Goal: Navigation & Orientation: Find specific page/section

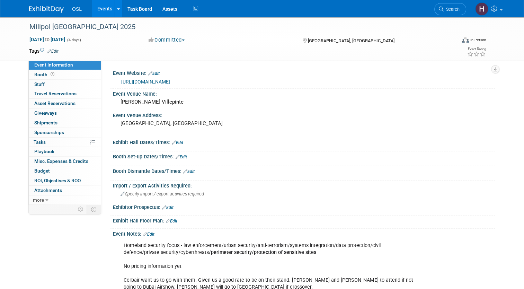
click at [97, 10] on link "Events" at bounding box center [104, 8] width 25 height 17
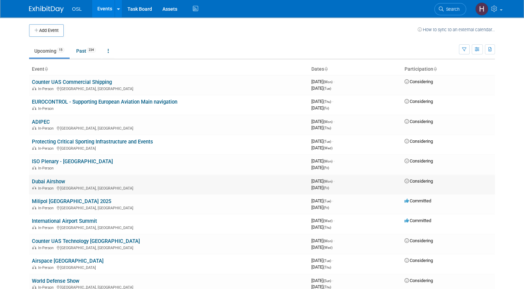
click at [273, 192] on td "Dubai Airshow In-Person Dubai, United Arab Emirates" at bounding box center [168, 184] width 279 height 20
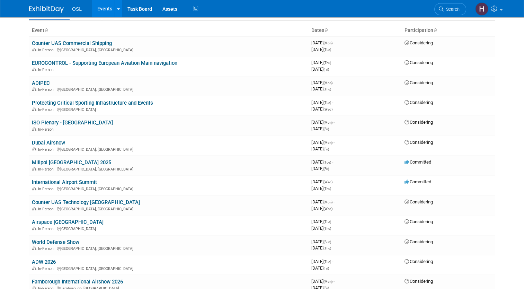
scroll to position [39, 0]
click at [42, 160] on link "Milipol [GEOGRAPHIC_DATA] 2025" at bounding box center [71, 162] width 79 height 6
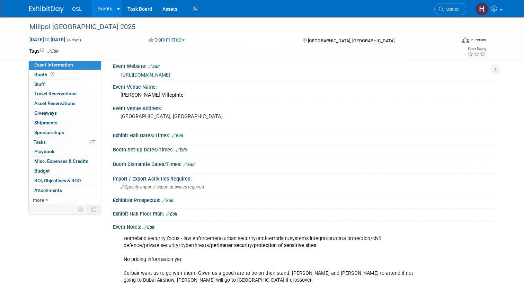
scroll to position [4, 0]
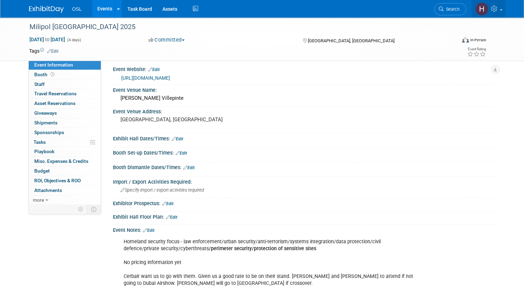
click at [505, 11] on link at bounding box center [488, 8] width 34 height 17
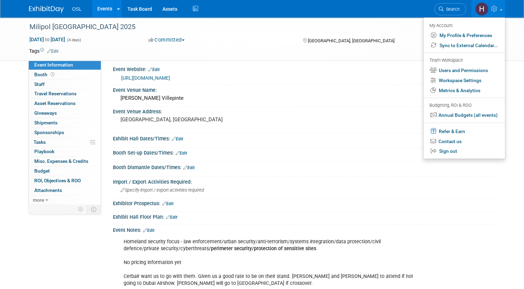
click at [38, 11] on img at bounding box center [46, 9] width 35 height 7
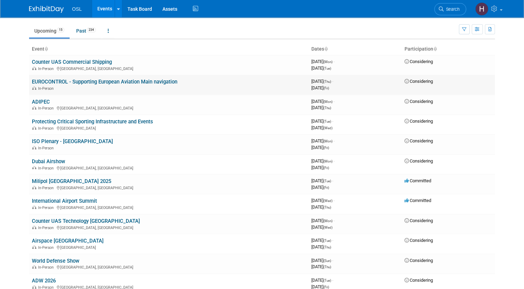
scroll to position [22, 0]
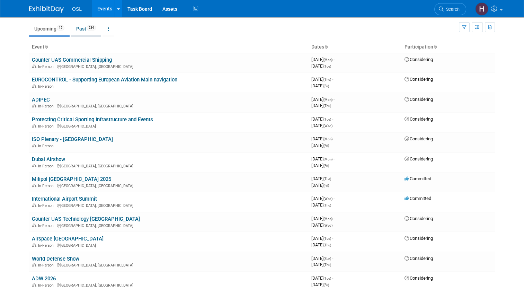
click at [80, 27] on link "Past 234" at bounding box center [86, 28] width 30 height 13
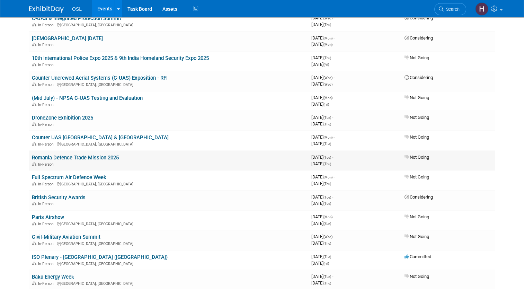
scroll to position [242, 0]
